Goal: Information Seeking & Learning: Learn about a topic

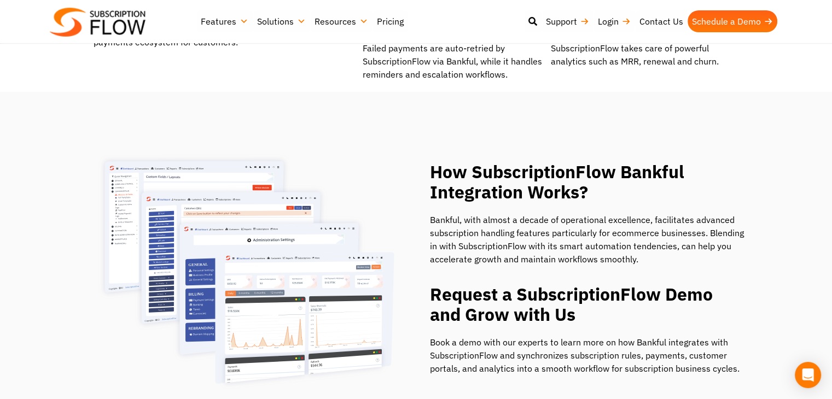
scroll to position [1094, 0]
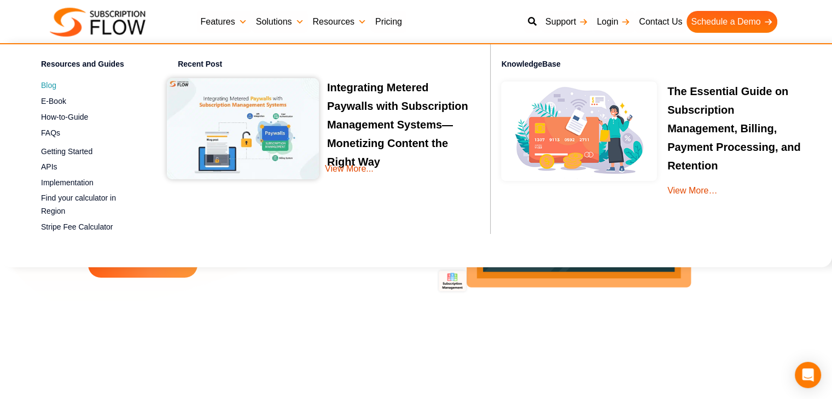
click at [48, 81] on span "Blog" at bounding box center [48, 85] width 15 height 11
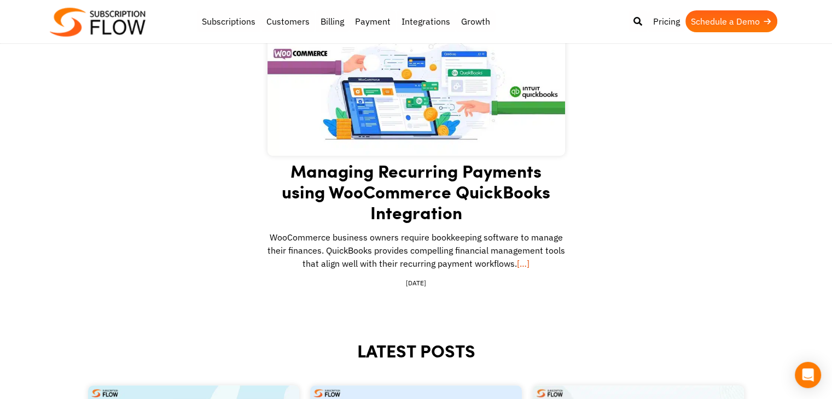
scroll to position [273, 0]
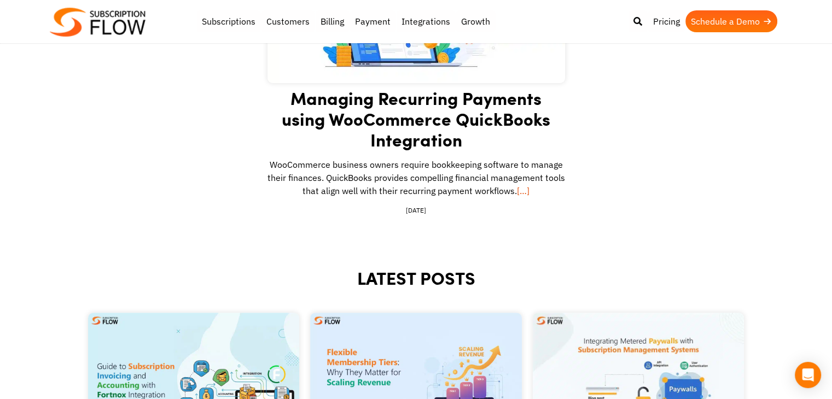
click at [392, 114] on link "Managing Recurring Payments using WooCommerce QuickBooks Integration" at bounding box center [416, 118] width 269 height 67
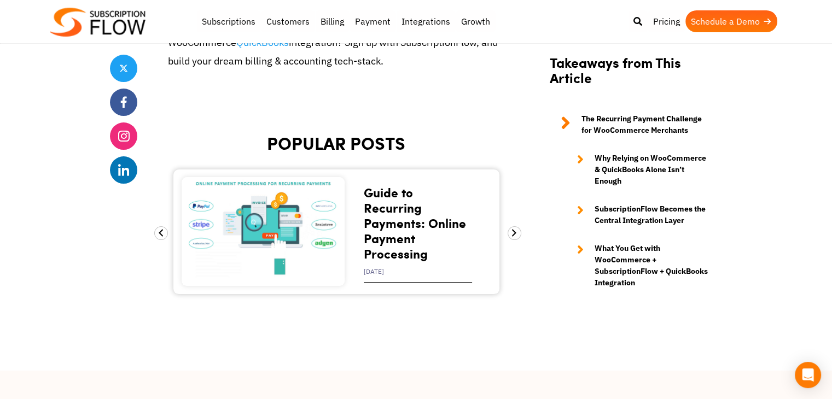
scroll to position [4266, 0]
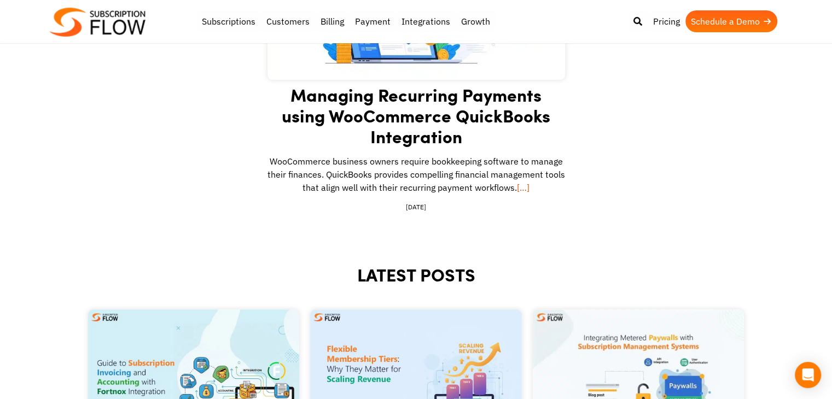
scroll to position [273, 0]
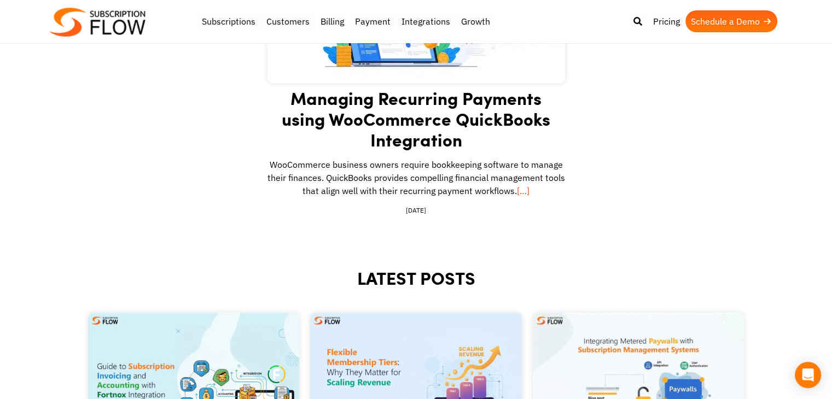
click at [371, 95] on link "Managing Recurring Payments using WooCommerce QuickBooks Integration" at bounding box center [416, 118] width 269 height 67
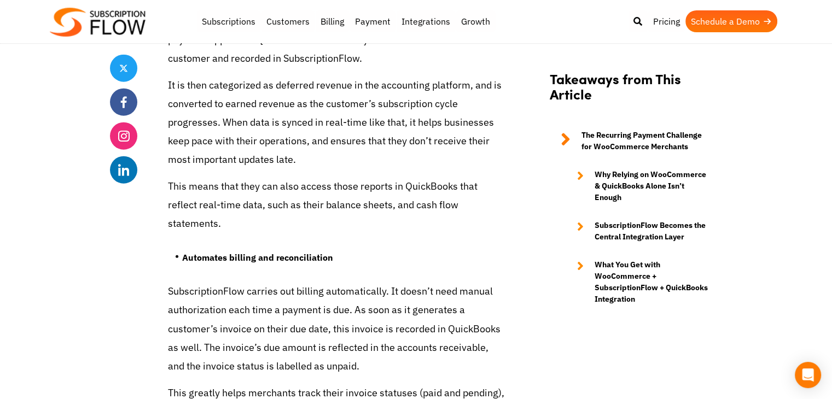
scroll to position [2899, 0]
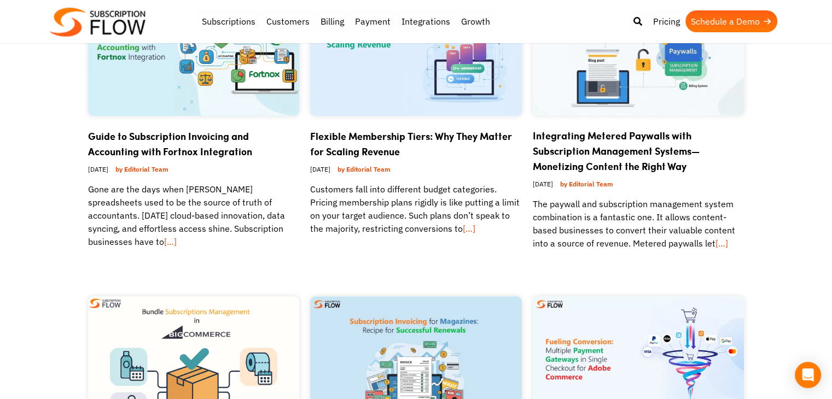
scroll to position [602, 0]
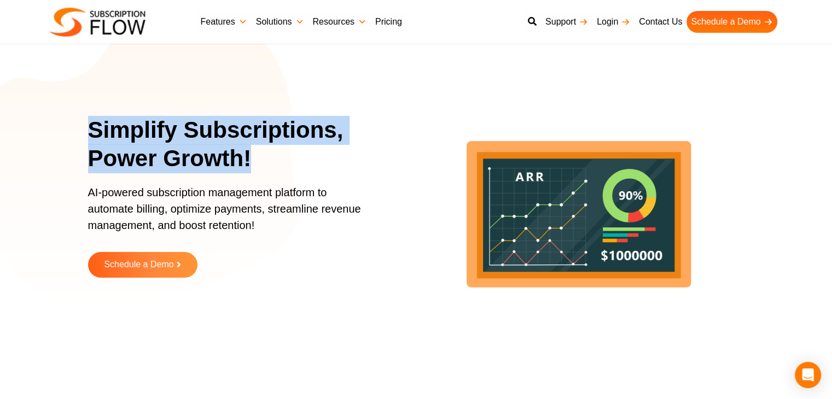
drag, startPoint x: 260, startPoint y: 164, endPoint x: 88, endPoint y: 113, distance: 180.0
click at [88, 113] on div "Simplify Subscriptions, Power Growth! AI-powered subscription management platfo…" at bounding box center [416, 205] width 656 height 356
